Goal: Book appointment/travel/reservation

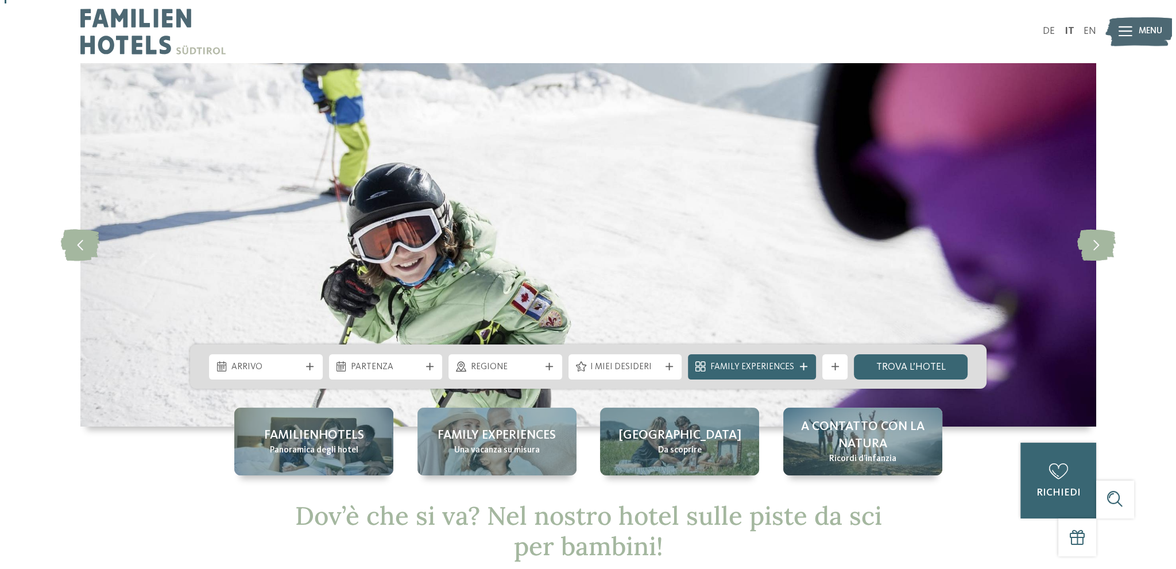
scroll to position [172, 0]
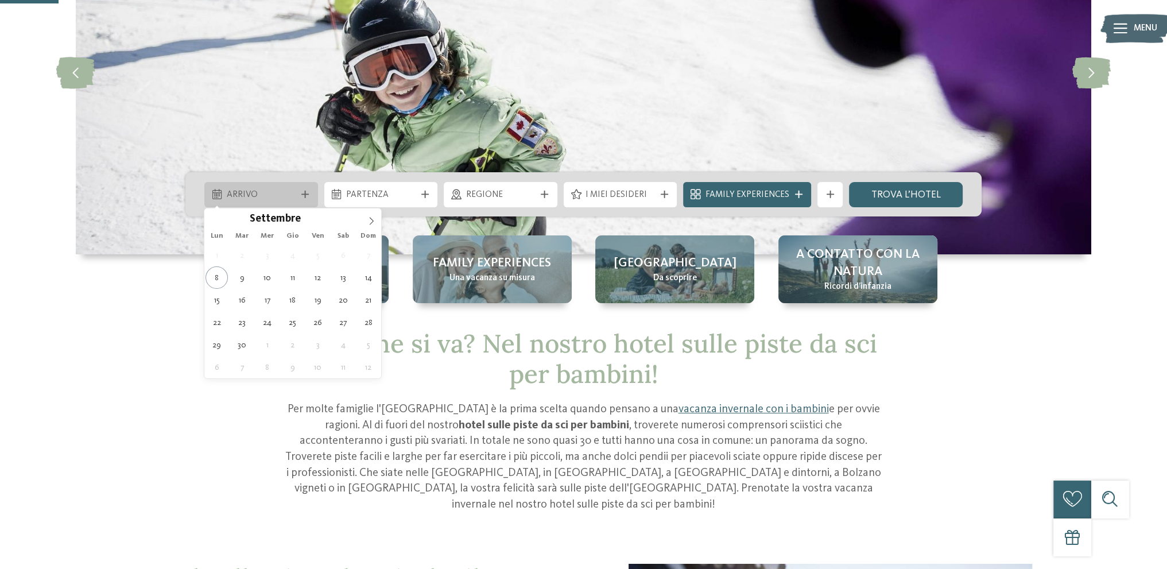
click at [306, 195] on icon at bounding box center [304, 194] width 7 height 7
click at [370, 220] on icon at bounding box center [371, 221] width 8 height 8
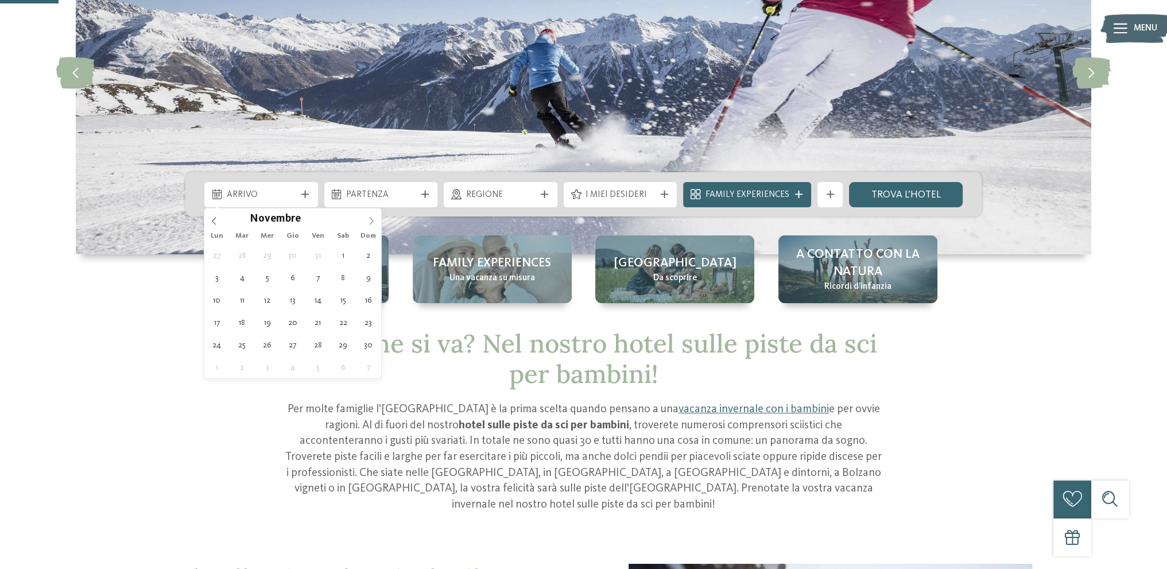
click at [370, 220] on icon at bounding box center [371, 221] width 8 height 8
type input "****"
click at [370, 220] on icon at bounding box center [371, 221] width 8 height 8
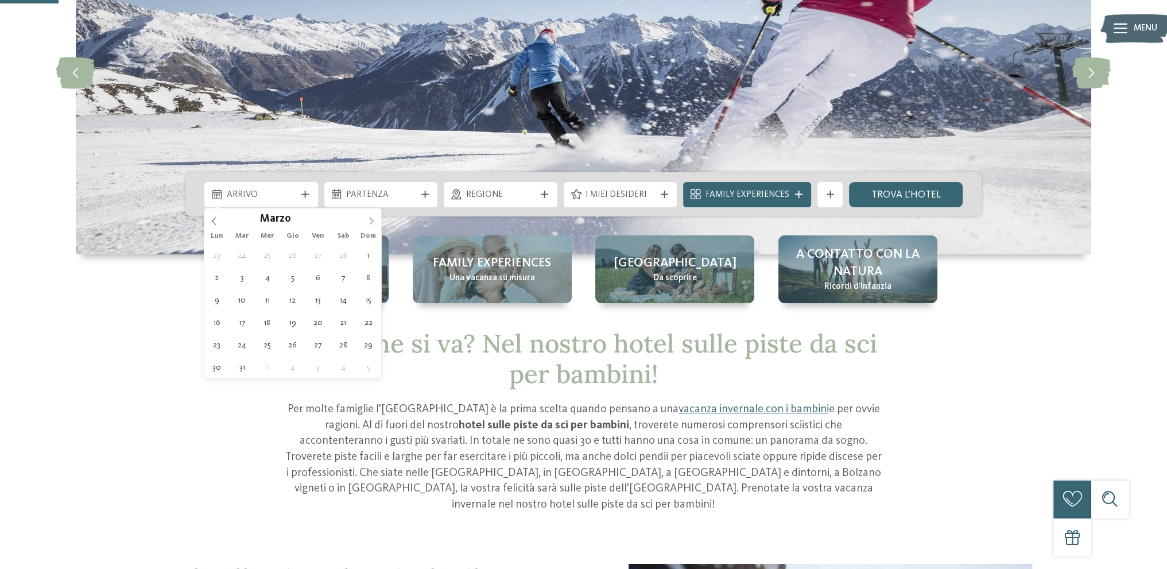
click at [370, 220] on icon at bounding box center [371, 221] width 8 height 8
click at [216, 223] on icon at bounding box center [214, 221] width 8 height 8
type div "[DATE]"
type input "****"
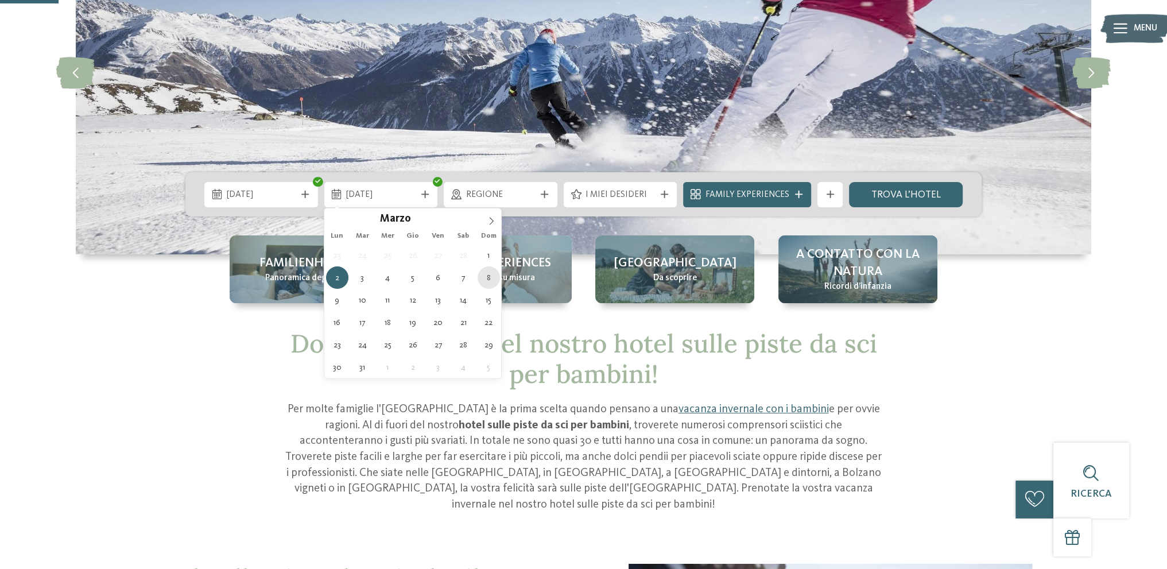
type div "[DATE]"
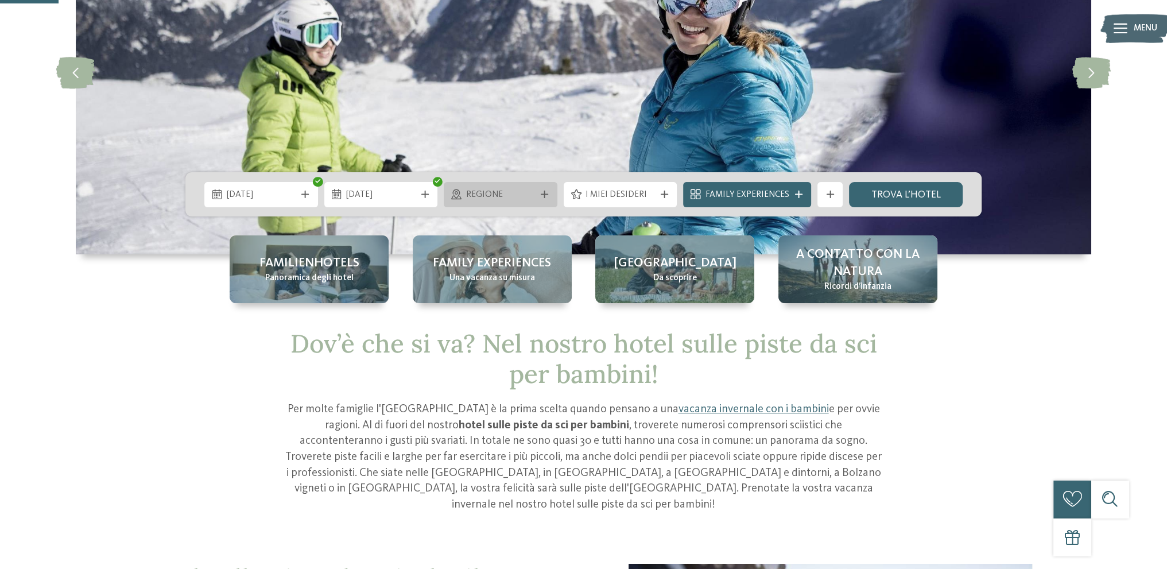
click at [548, 196] on icon at bounding box center [544, 194] width 7 height 7
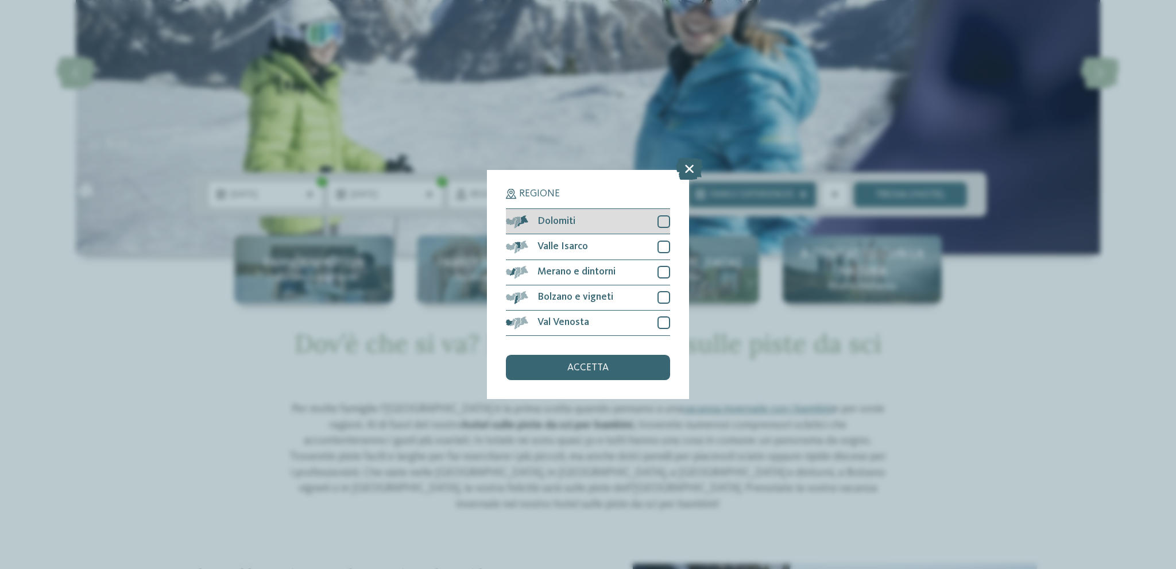
click at [666, 224] on div at bounding box center [663, 221] width 13 height 13
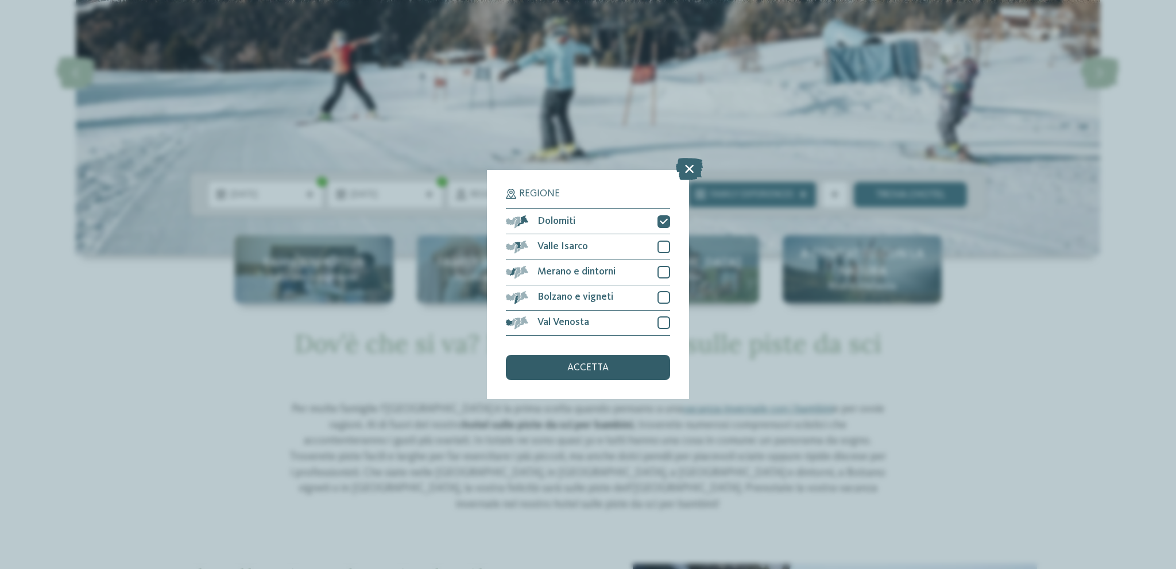
click at [592, 371] on span "accetta" at bounding box center [587, 368] width 41 height 10
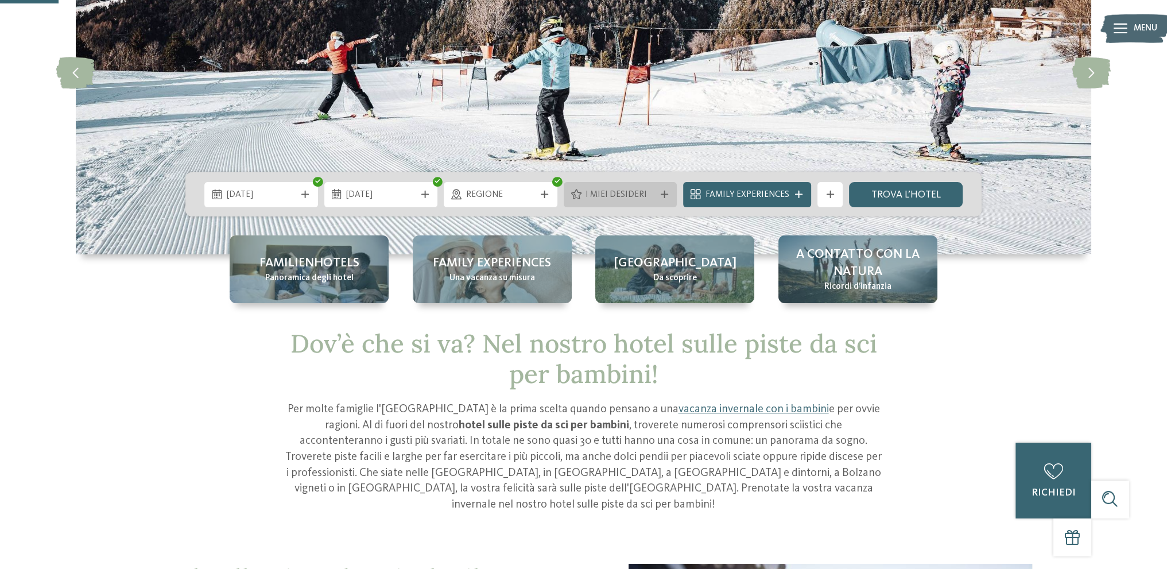
click at [664, 197] on icon at bounding box center [664, 194] width 7 height 7
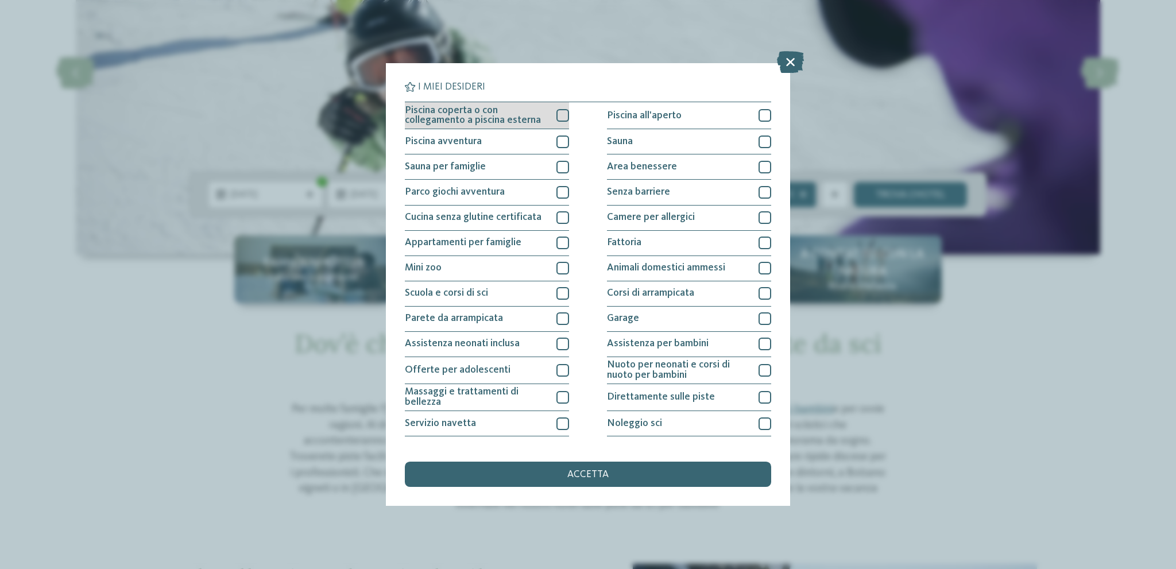
click at [560, 117] on div at bounding box center [562, 115] width 13 height 13
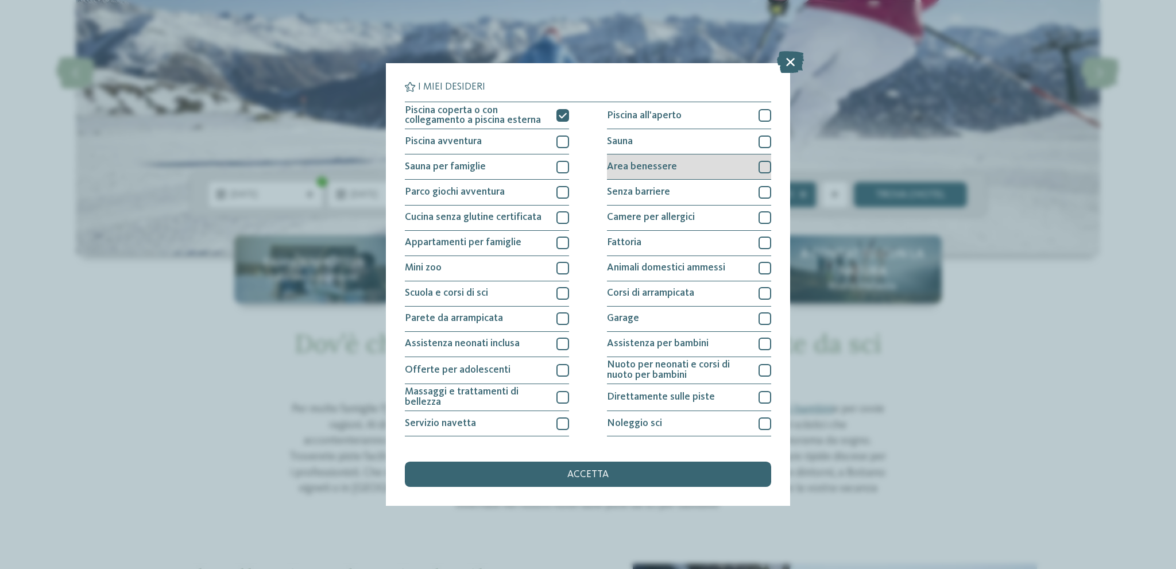
click at [758, 161] on div at bounding box center [764, 167] width 13 height 13
click at [761, 142] on div at bounding box center [764, 141] width 13 height 13
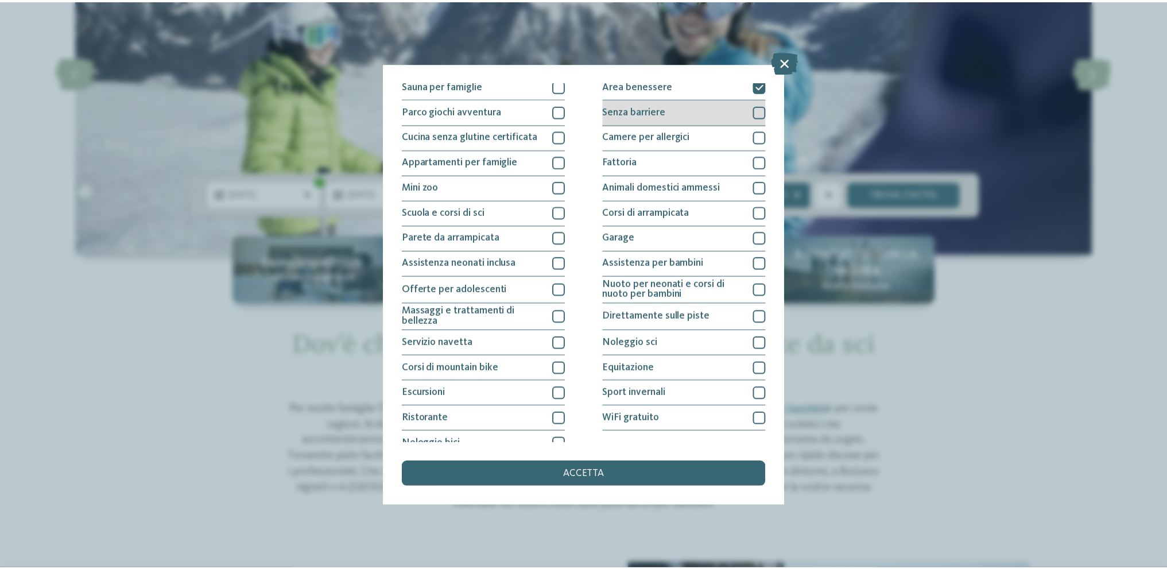
scroll to position [94, 0]
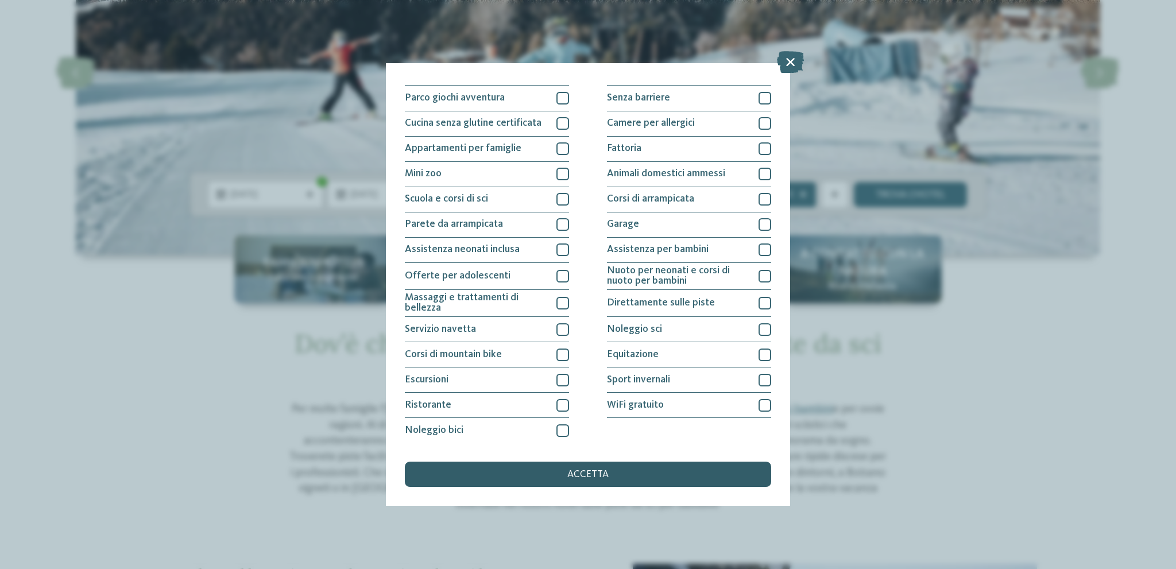
click at [592, 479] on span "accetta" at bounding box center [587, 475] width 41 height 10
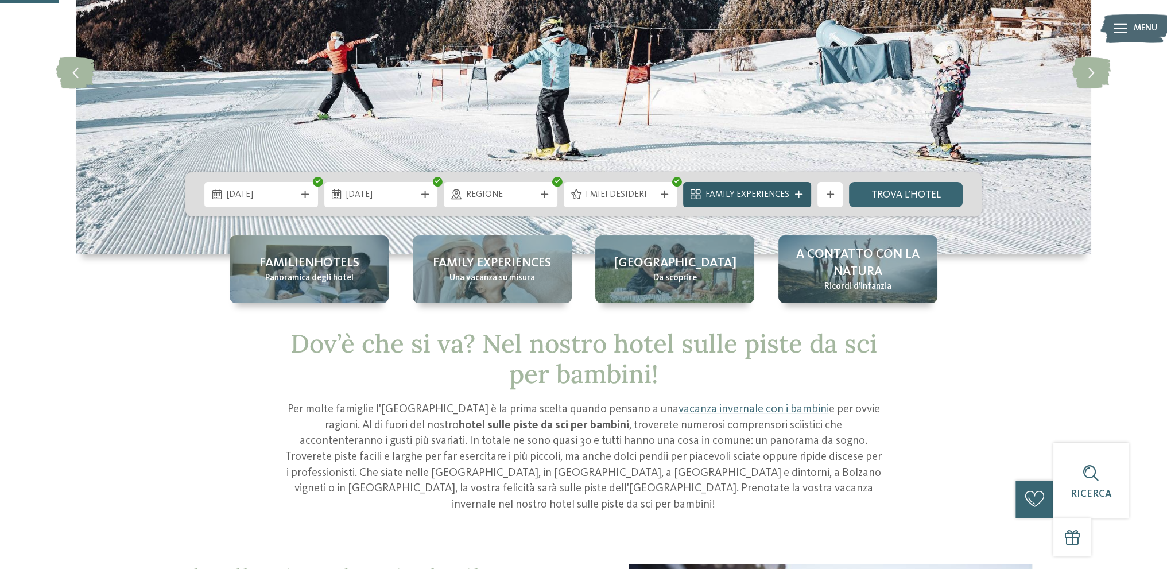
click at [797, 192] on icon at bounding box center [798, 194] width 7 height 7
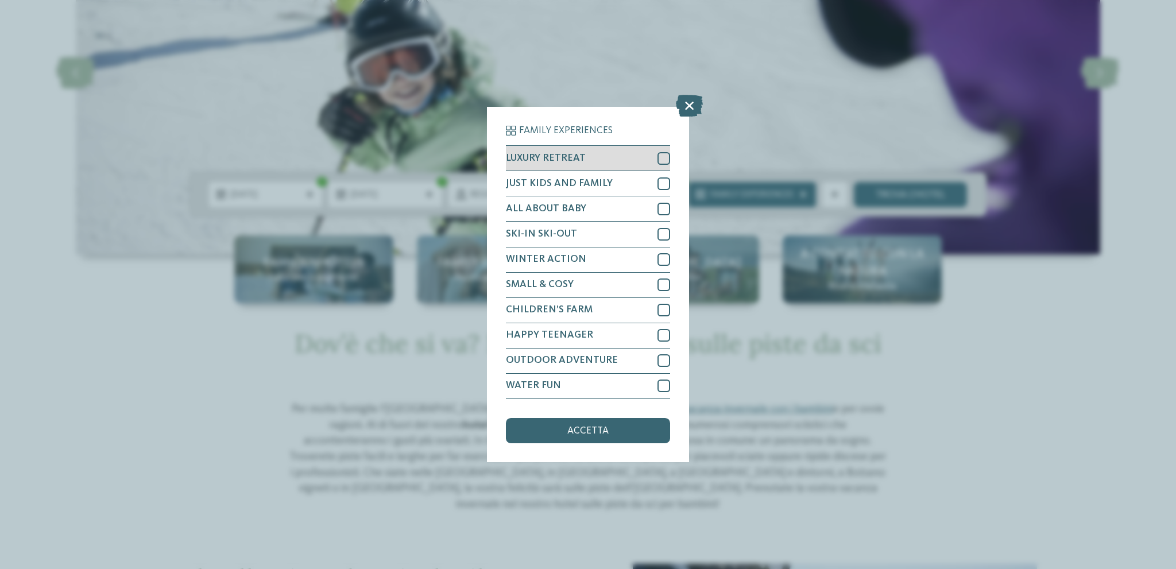
click at [662, 159] on div at bounding box center [663, 158] width 13 height 13
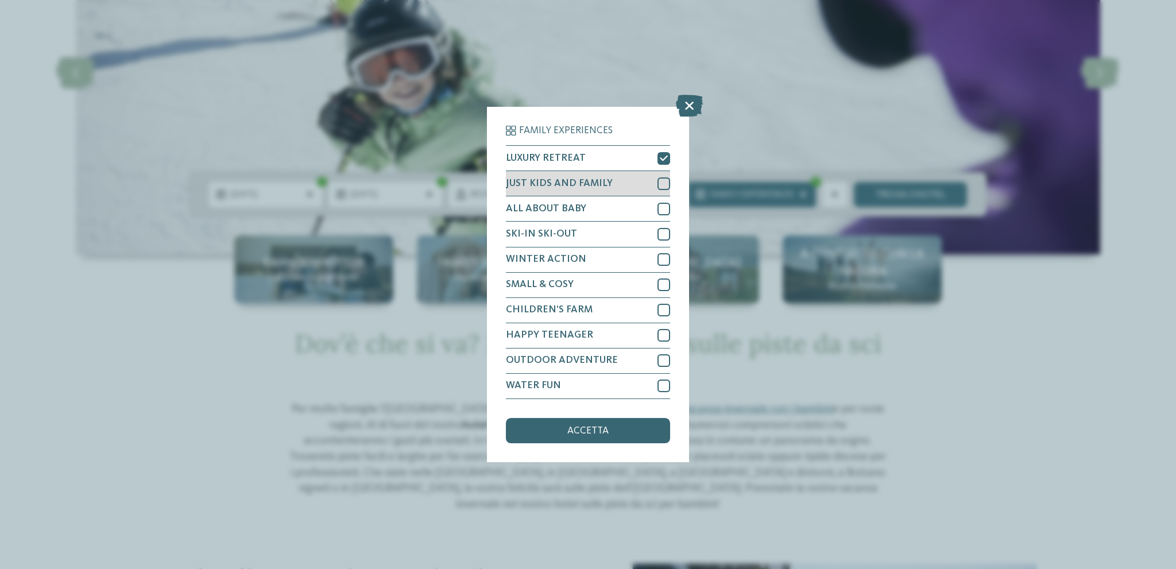
click at [666, 181] on div at bounding box center [663, 183] width 13 height 13
click at [661, 208] on div at bounding box center [663, 209] width 13 height 13
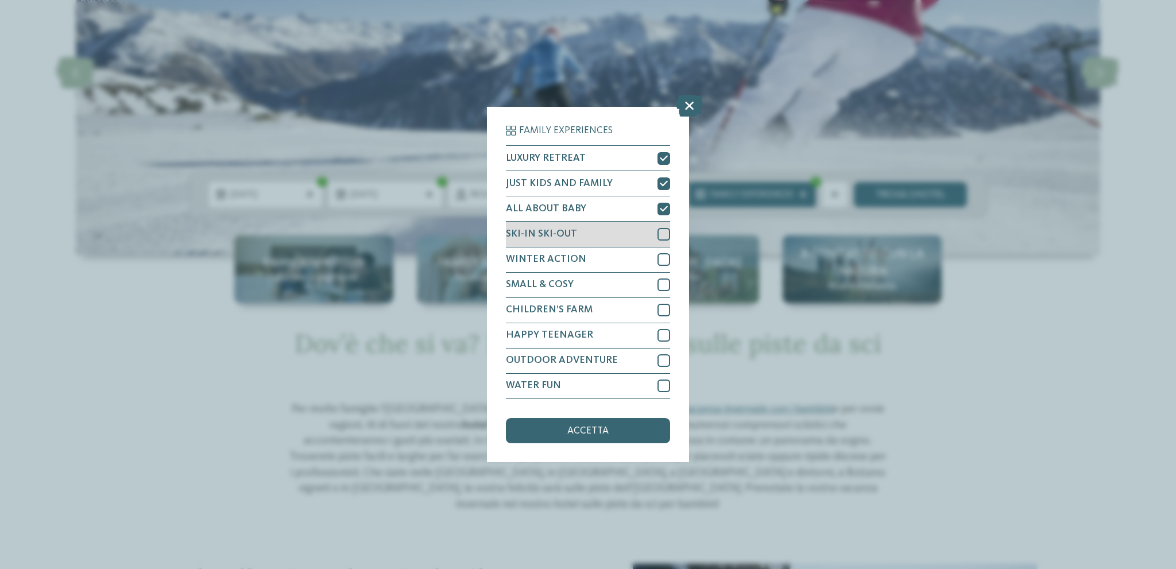
click at [668, 235] on div at bounding box center [663, 234] width 13 height 13
click at [662, 254] on div at bounding box center [663, 259] width 13 height 13
click at [666, 285] on div at bounding box center [663, 284] width 13 height 13
click at [663, 305] on div at bounding box center [663, 310] width 13 height 13
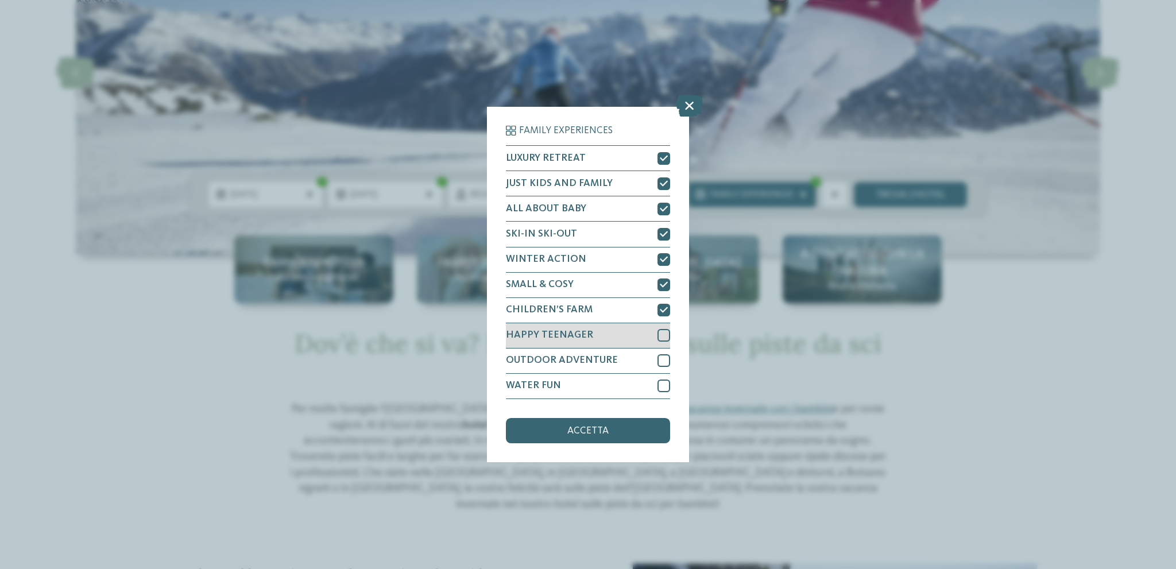
click at [668, 330] on div at bounding box center [663, 335] width 13 height 13
click at [664, 363] on div at bounding box center [663, 360] width 13 height 13
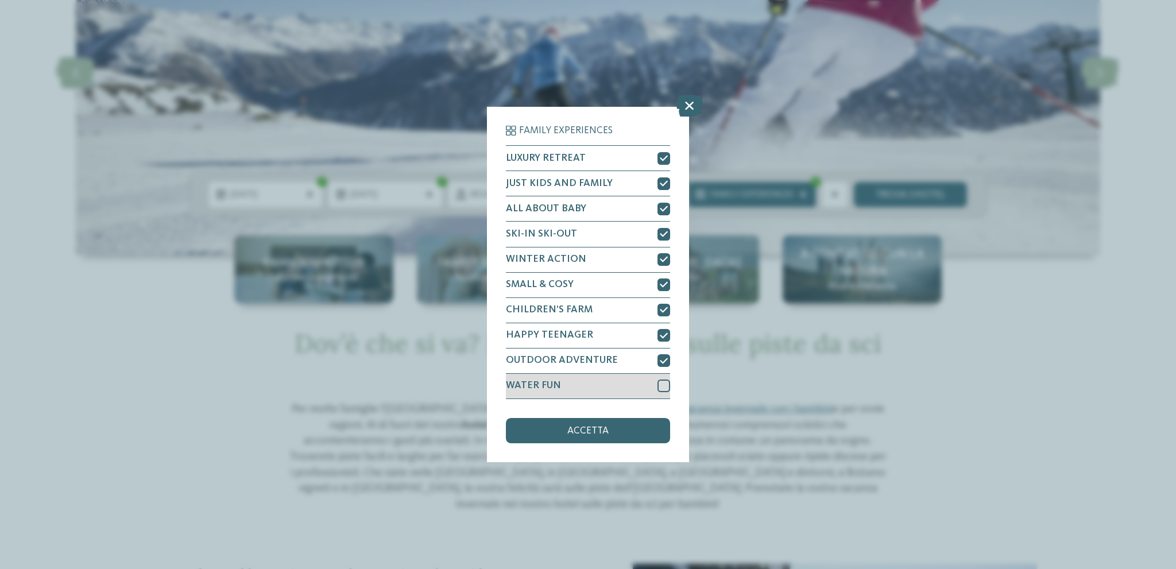
click at [664, 380] on div at bounding box center [663, 385] width 13 height 13
click at [629, 427] on div "accetta" at bounding box center [588, 430] width 164 height 25
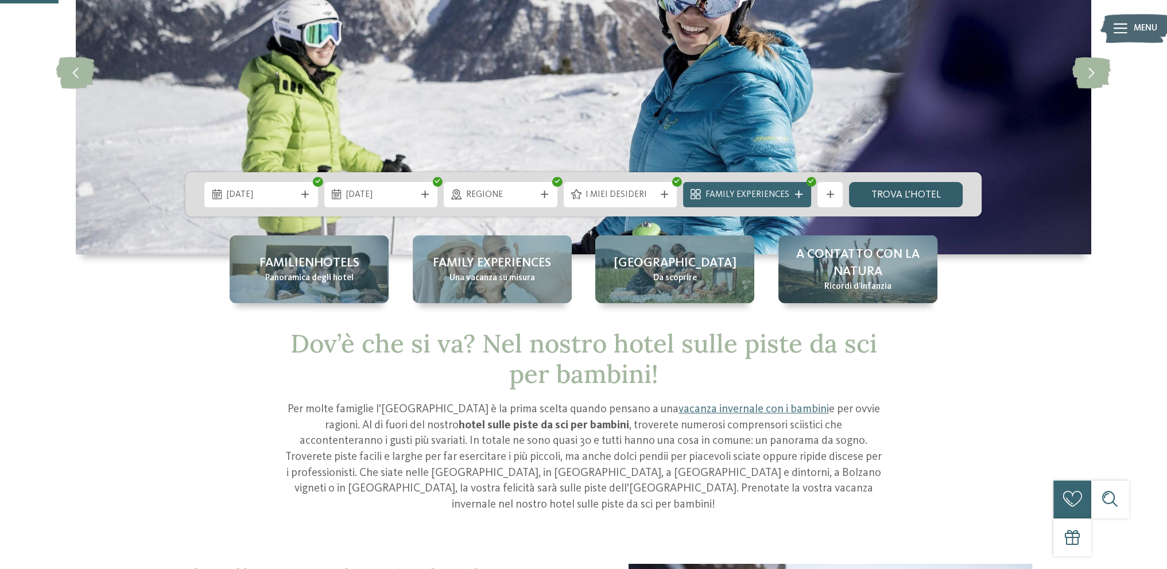
click at [889, 193] on link "trova l’hotel" at bounding box center [906, 194] width 114 height 25
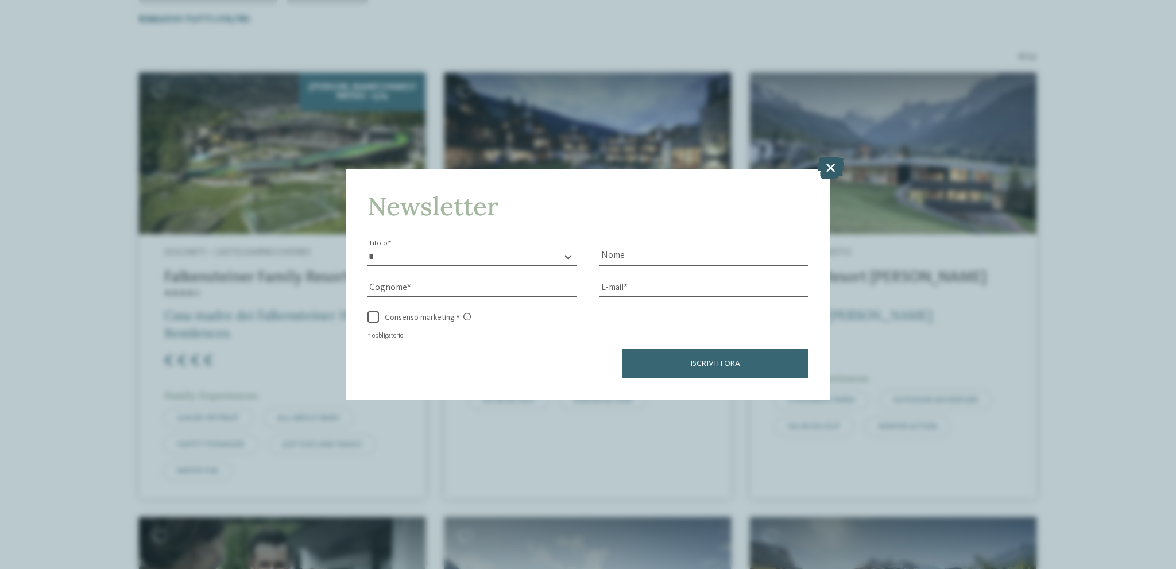
click at [831, 169] on icon at bounding box center [830, 168] width 27 height 22
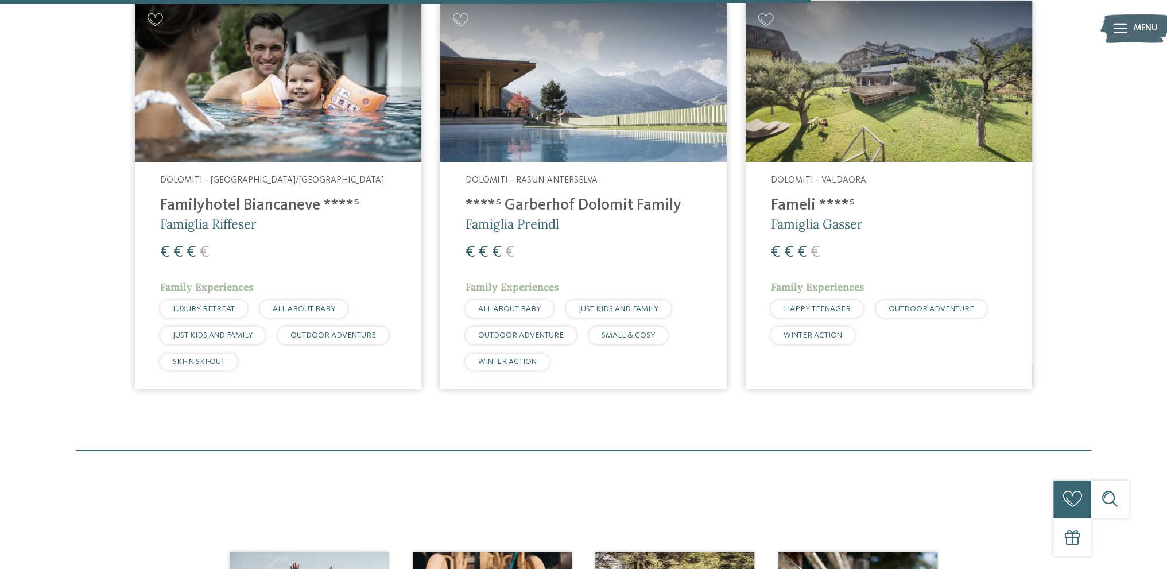
scroll to position [1287, 0]
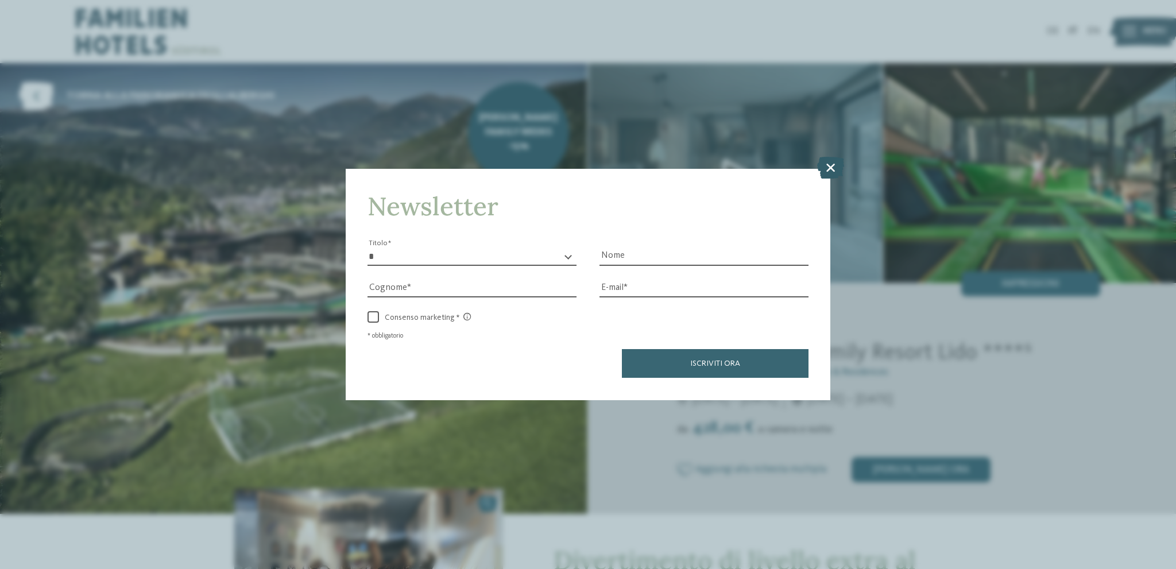
click at [822, 165] on icon at bounding box center [830, 168] width 27 height 22
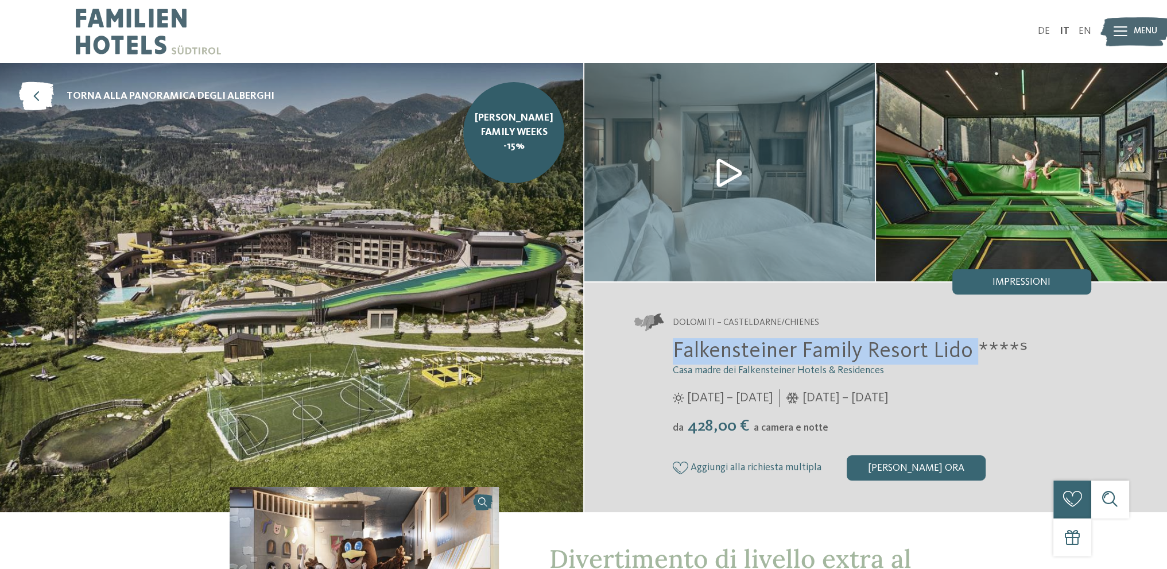
drag, startPoint x: 675, startPoint y: 353, endPoint x: 971, endPoint y: 355, distance: 296.3
click at [971, 355] on span "Falkensteiner Family Resort Lido ****ˢ" at bounding box center [850, 351] width 355 height 22
